Goal: Find specific page/section: Find specific page/section

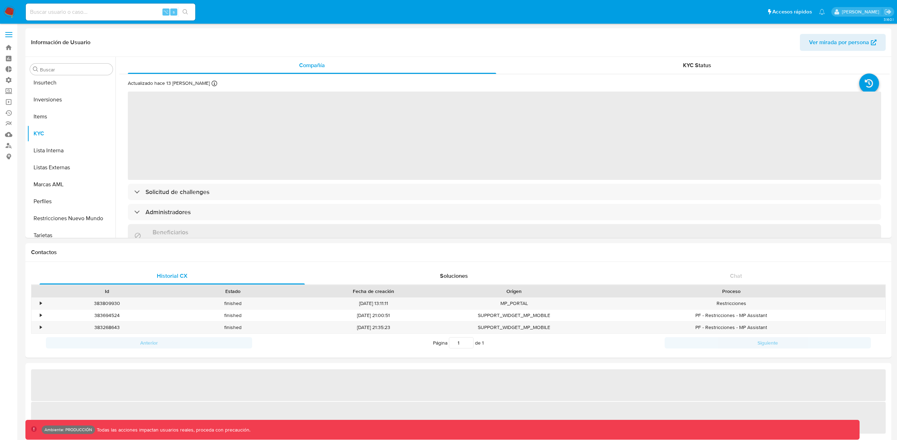
scroll to position [366, 0]
select select "10"
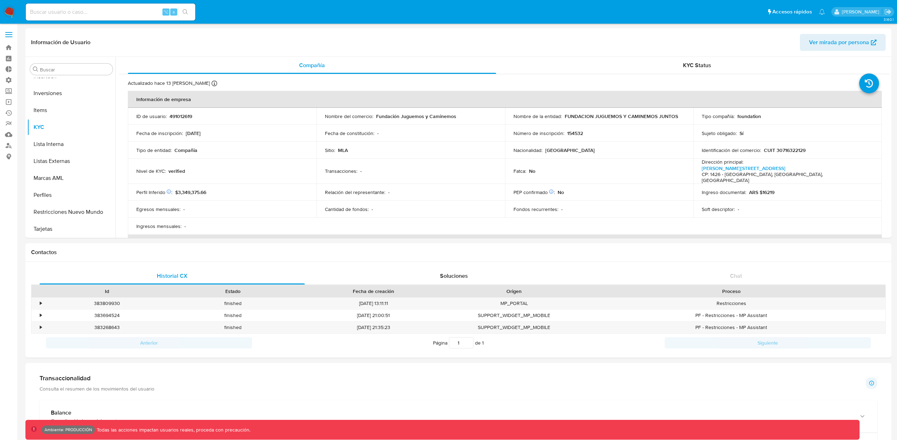
click at [115, 8] on input at bounding box center [110, 11] width 169 height 9
paste input "OQFArctvi5BYTg6WTBx6IfGr"
type input "OQFArctvi5BYTg6WTBx6IfGr"
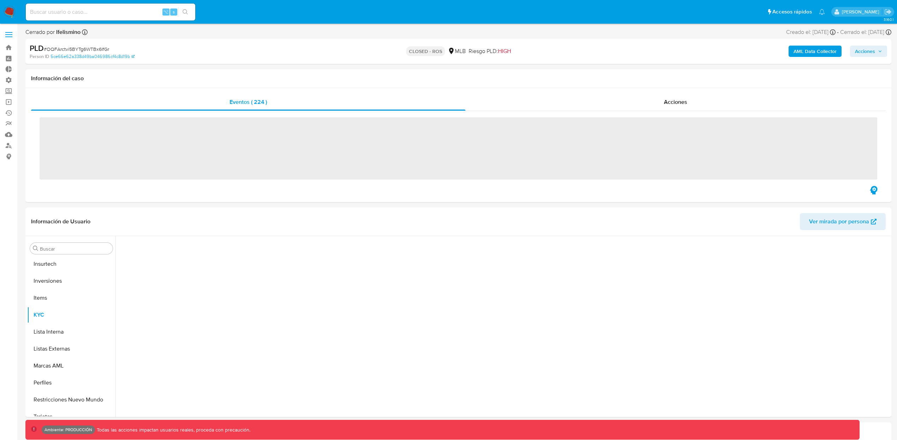
scroll to position [366, 0]
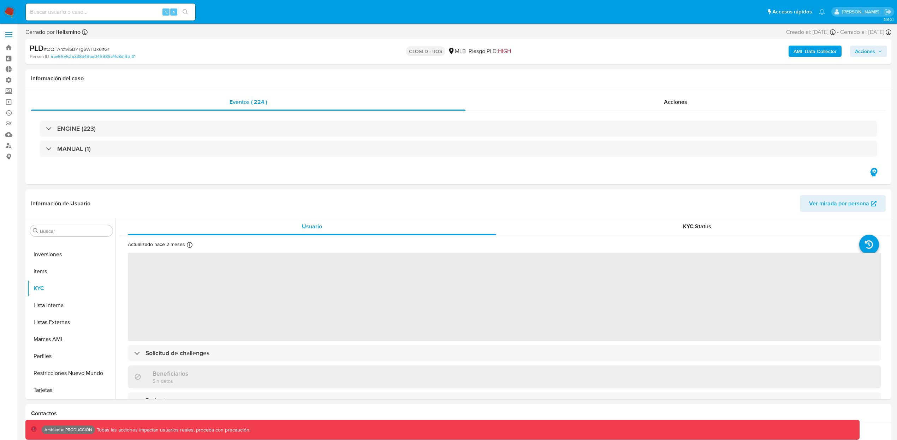
select select "10"
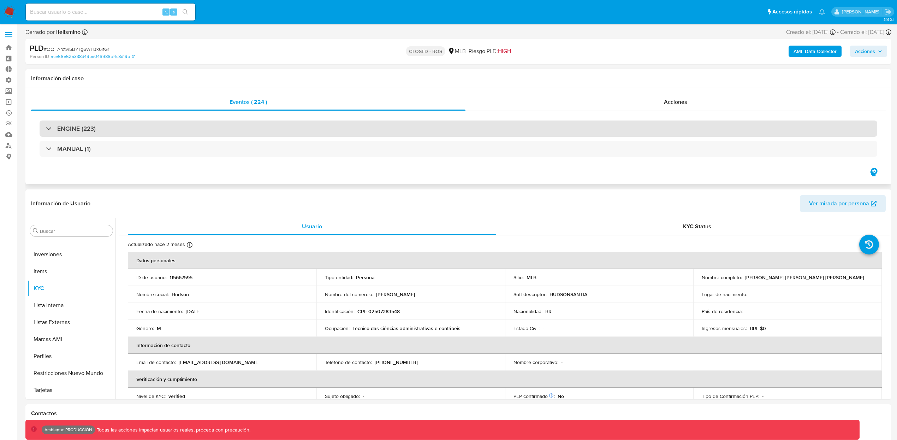
drag, startPoint x: 89, startPoint y: 124, endPoint x: 88, endPoint y: 120, distance: 4.0
click at [89, 125] on h3 "ENGINE (223)" at bounding box center [76, 129] width 38 height 8
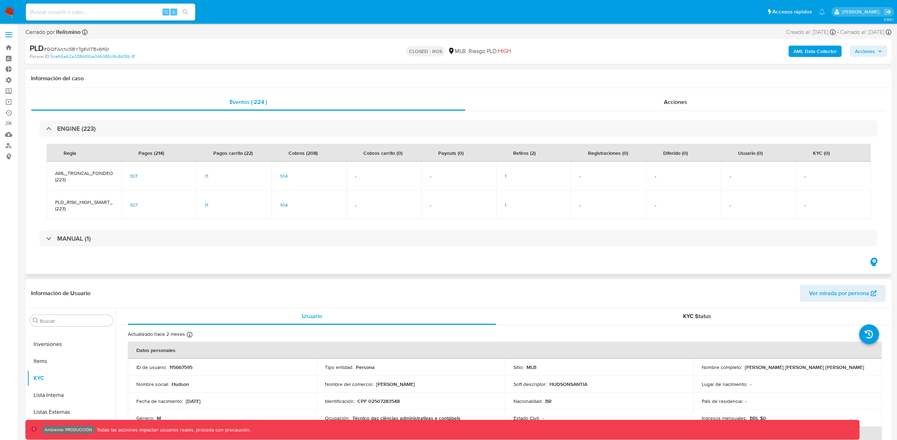
click at [505, 176] on span "1" at bounding box center [506, 175] width 2 height 7
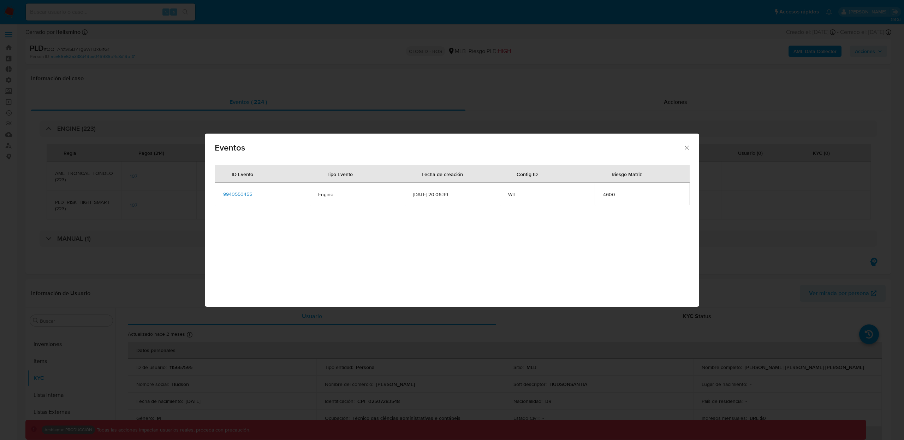
click at [230, 194] on span "9940550455" at bounding box center [237, 193] width 29 height 7
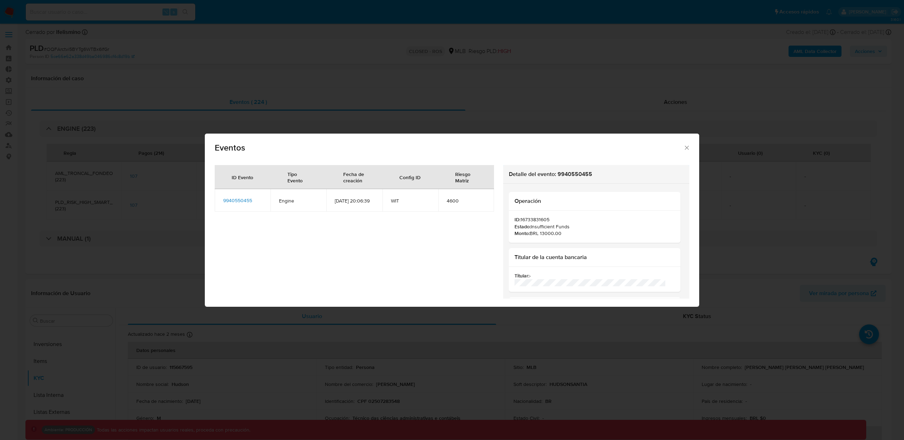
drag, startPoint x: 681, startPoint y: 147, endPoint x: 647, endPoint y: 127, distance: 39.5
click at [683, 147] on icon "Cerrar" at bounding box center [686, 147] width 7 height 7
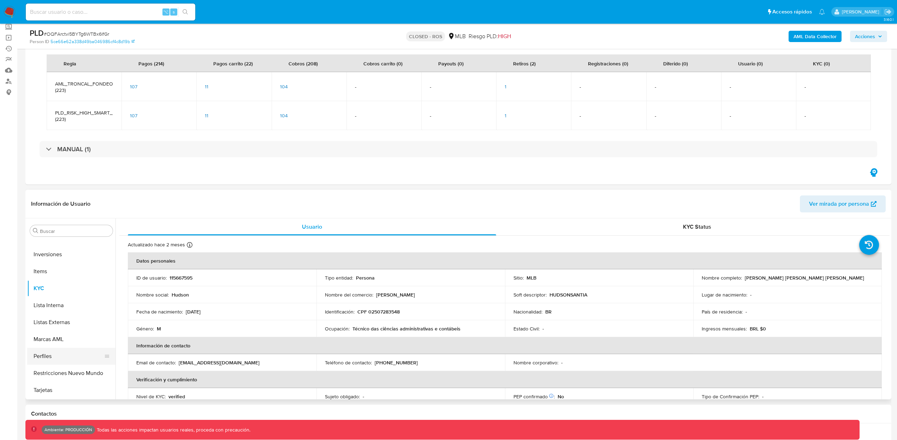
click at [57, 355] on button "Perfiles" at bounding box center [68, 355] width 83 height 17
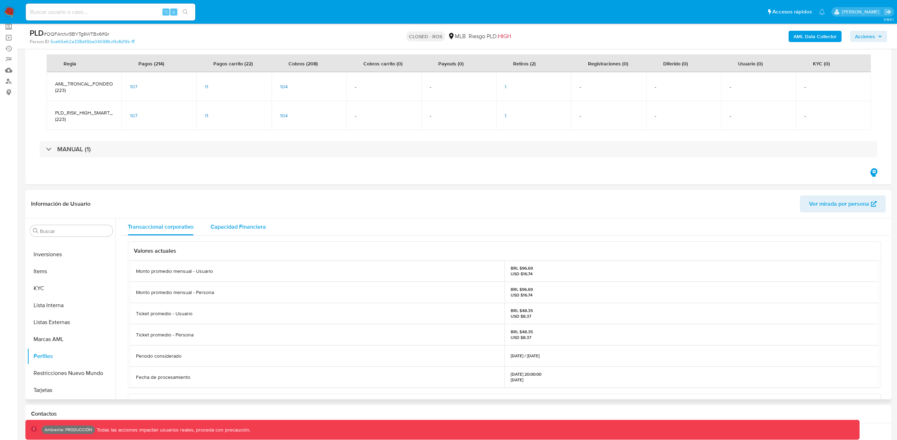
click at [250, 228] on span "Capacidad Financiera" at bounding box center [237, 226] width 55 height 8
click at [161, 231] on div "Transaccional corporativo" at bounding box center [161, 226] width 66 height 17
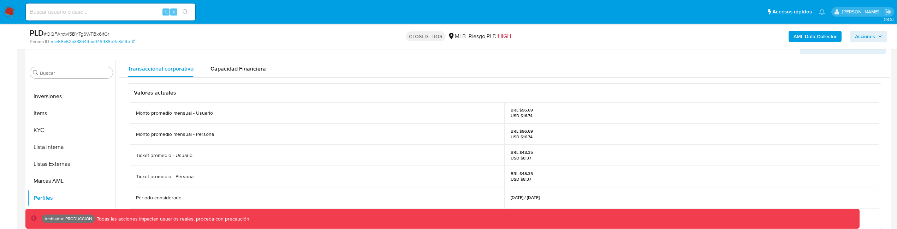
scroll to position [110, 0]
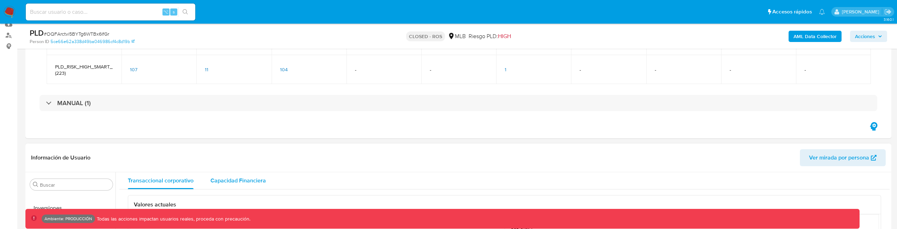
click at [247, 179] on span "Capacidad Financiera" at bounding box center [237, 181] width 55 height 8
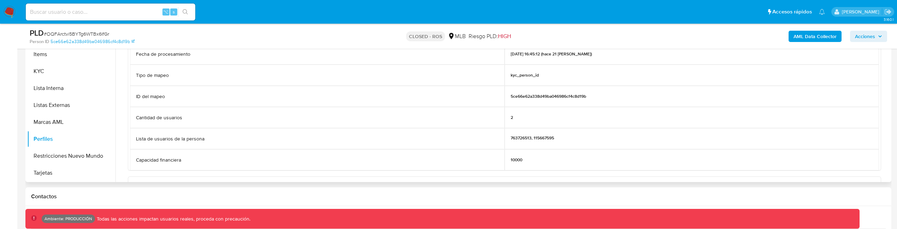
scroll to position [280, 0]
